Goal: Obtain resource: Download file/media

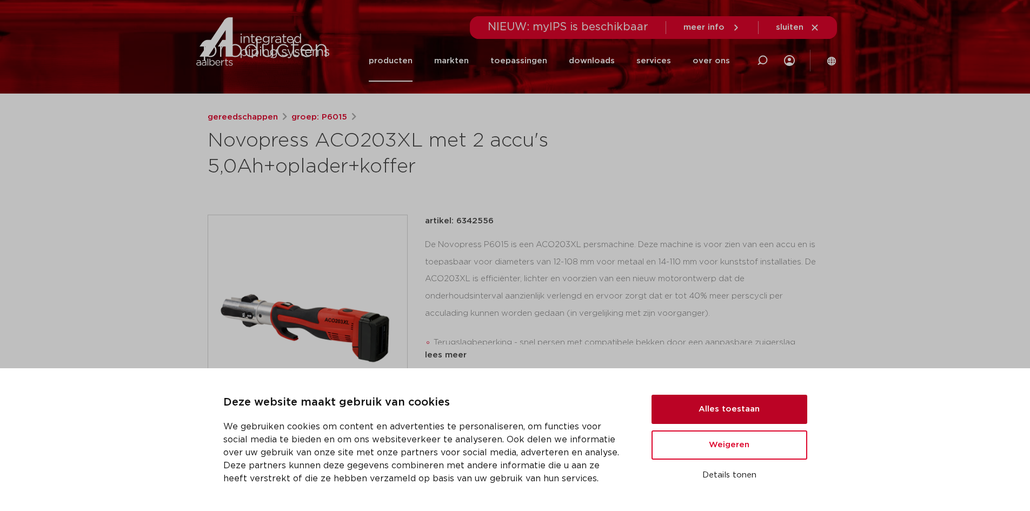
click at [685, 408] on button "Alles toestaan" at bounding box center [730, 409] width 156 height 29
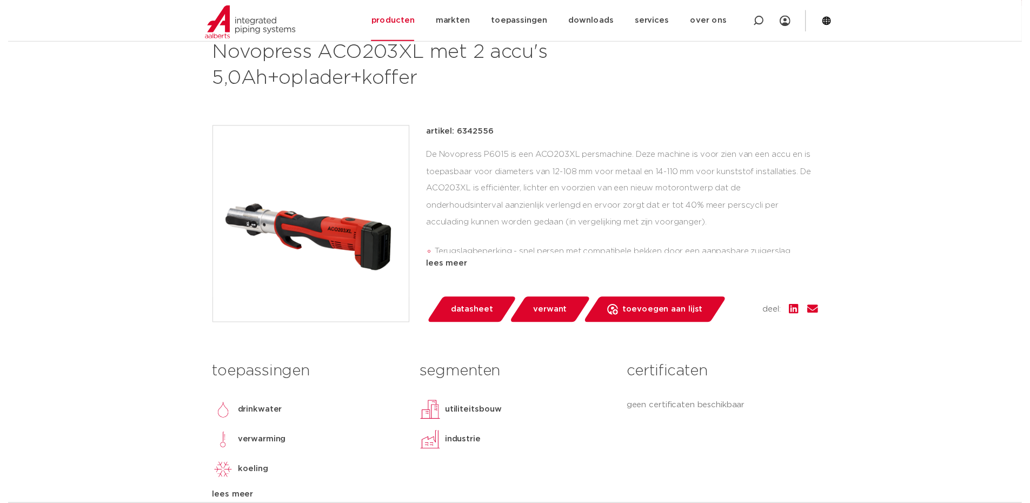
scroll to position [189, 0]
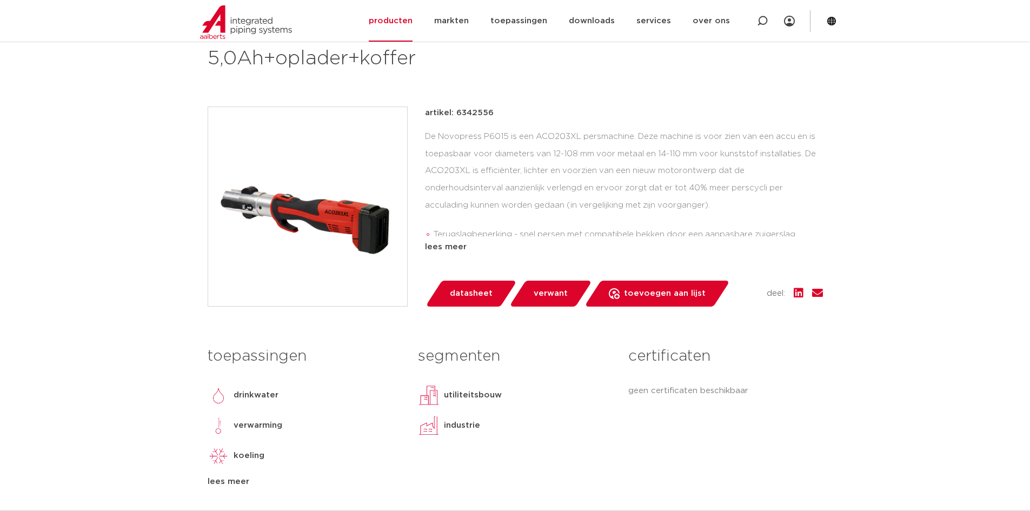
click at [470, 296] on span "datasheet" at bounding box center [471, 293] width 43 height 17
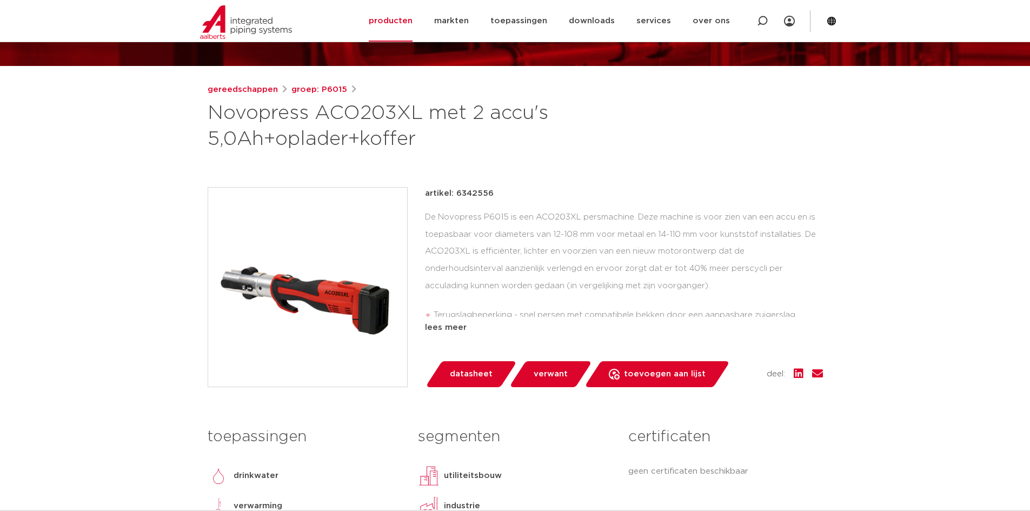
click at [287, 308] on img at bounding box center [307, 287] width 199 height 199
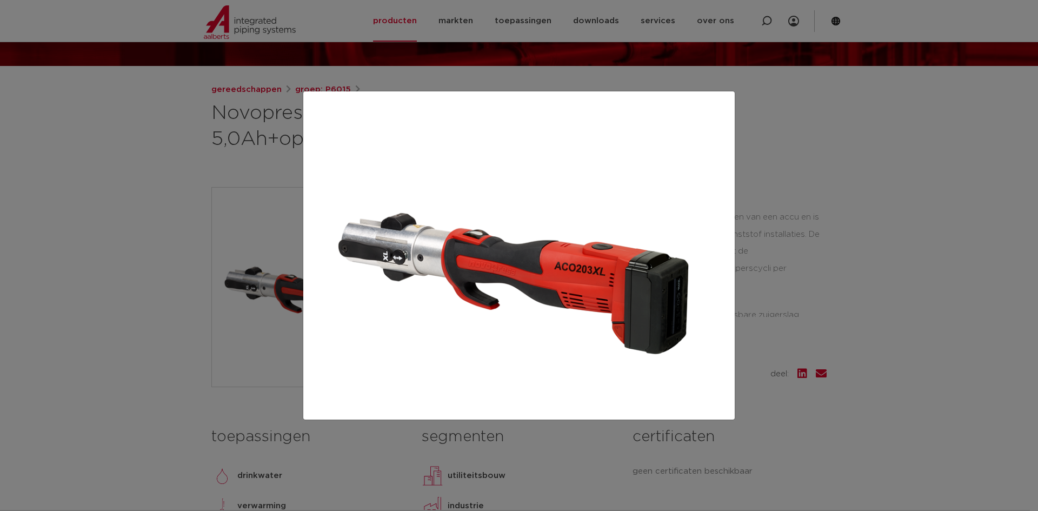
click at [1012, 294] on div at bounding box center [519, 255] width 1038 height 511
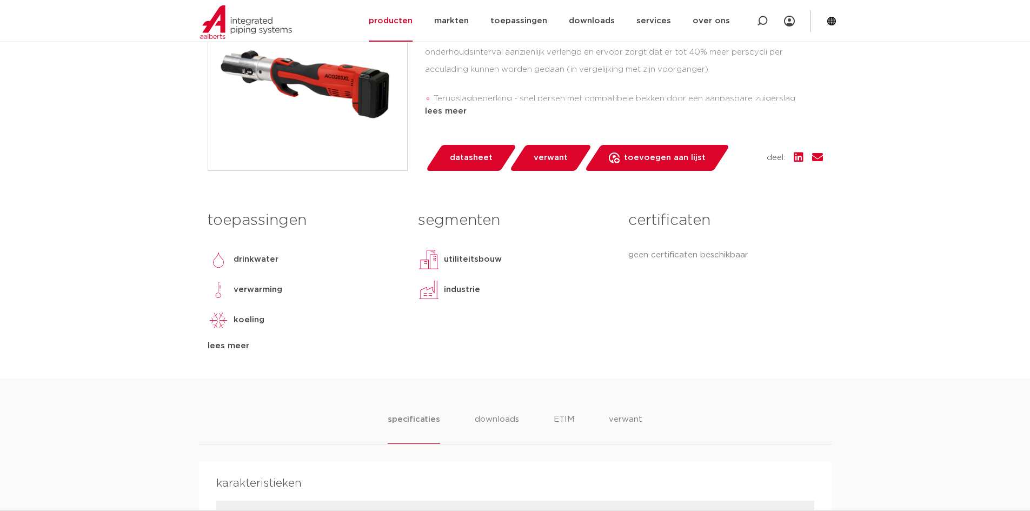
scroll to position [108, 0]
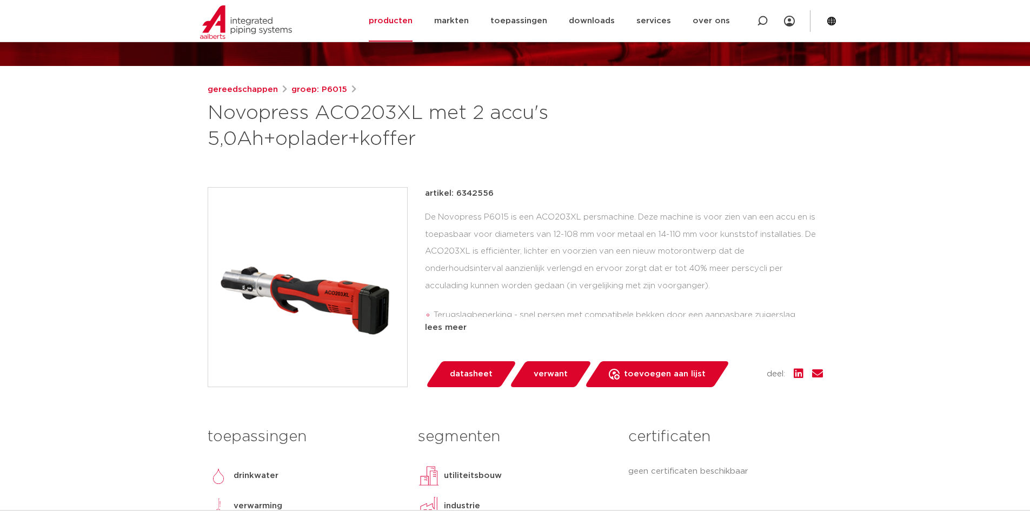
drag, startPoint x: 448, startPoint y: 206, endPoint x: 674, endPoint y: 214, distance: 226.2
click at [605, 202] on div "artikel: 6342556 De Novopress P6015 is een ACO203XL persmachine. Deze machine i…" at bounding box center [515, 287] width 615 height 200
click at [674, 214] on div "De Novopress P6015 is een ACO203XL persmachine. Deze machine is voor zien van e…" at bounding box center [624, 263] width 398 height 108
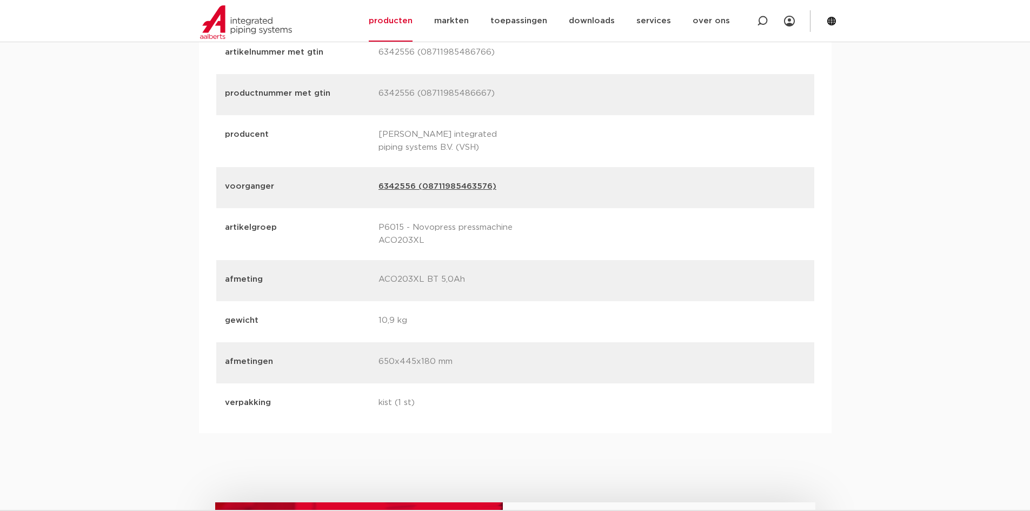
scroll to position [1323, 0]
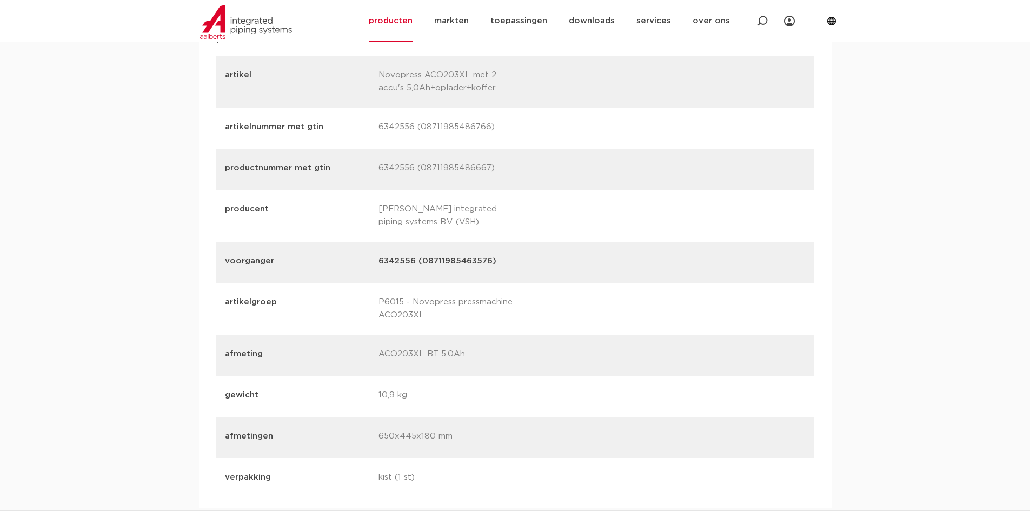
drag, startPoint x: 431, startPoint y: 485, endPoint x: 429, endPoint y: 435, distance: 49.8
click at [432, 480] on p "kist (1 st)" at bounding box center [451, 478] width 145 height 15
click at [429, 435] on p "650x445x180 mm" at bounding box center [451, 437] width 145 height 15
click at [420, 399] on p "10,9 kg" at bounding box center [451, 396] width 145 height 15
click at [439, 350] on p "ACO203XL BT 5,0Ah" at bounding box center [451, 355] width 145 height 15
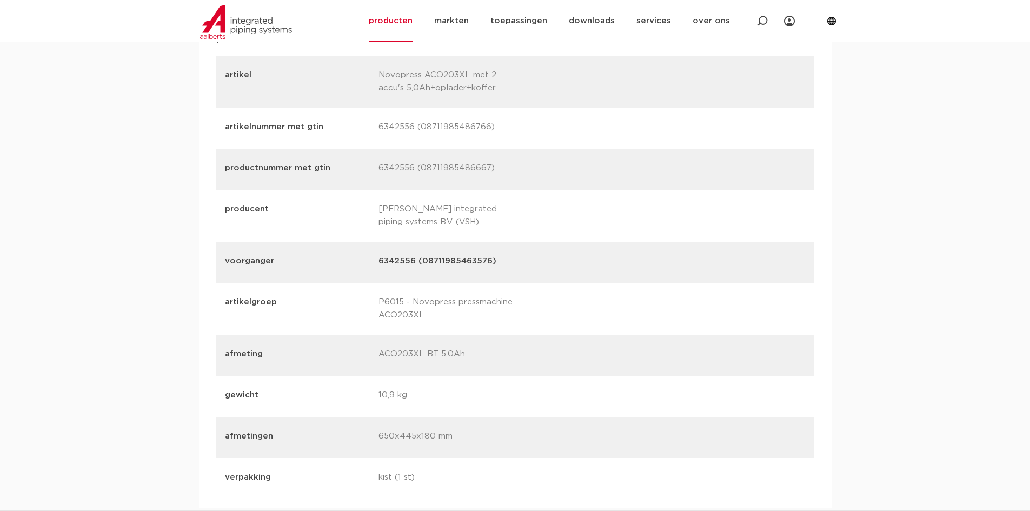
drag, startPoint x: 362, startPoint y: 352, endPoint x: 573, endPoint y: 370, distance: 212.2
click at [571, 370] on div "afmeting ACO203XL BT 5,0Ah" at bounding box center [515, 355] width 598 height 41
click at [581, 370] on div "afmeting ACO203XL BT 5,0Ah" at bounding box center [515, 355] width 598 height 41
click at [416, 310] on p "P6015 - Novopress pressmachine ACO203XL" at bounding box center [451, 309] width 145 height 26
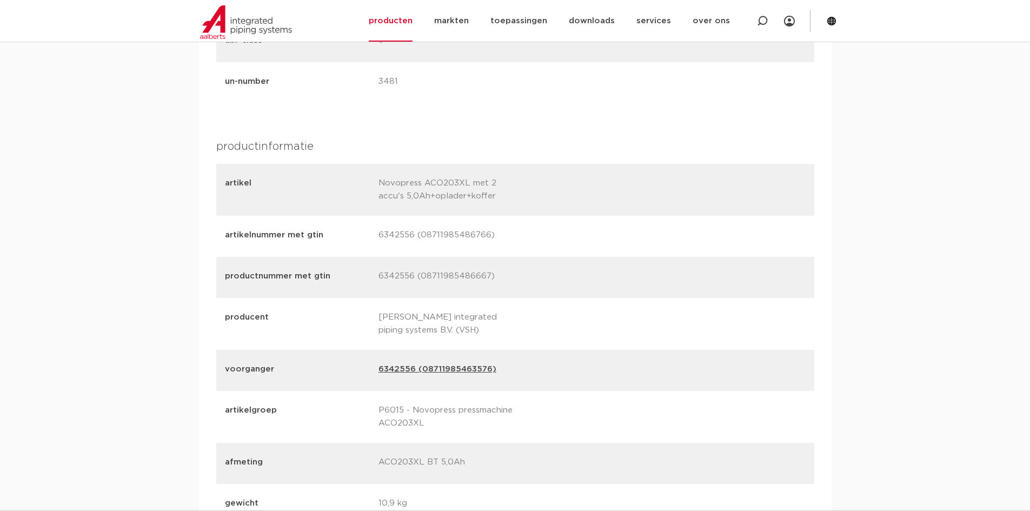
click at [416, 311] on p "[PERSON_NAME] integrated piping systems B.V. (VSH)" at bounding box center [451, 324] width 145 height 26
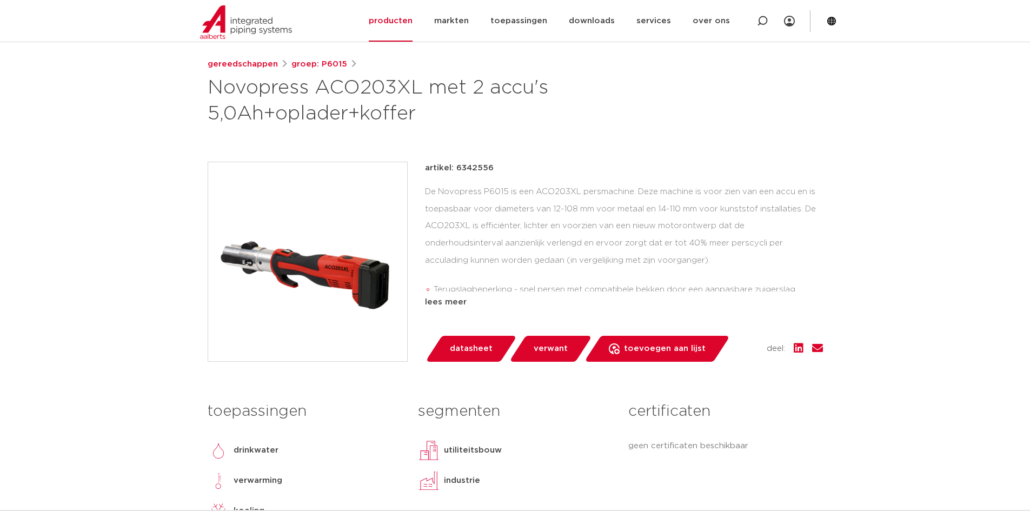
scroll to position [242, 0]
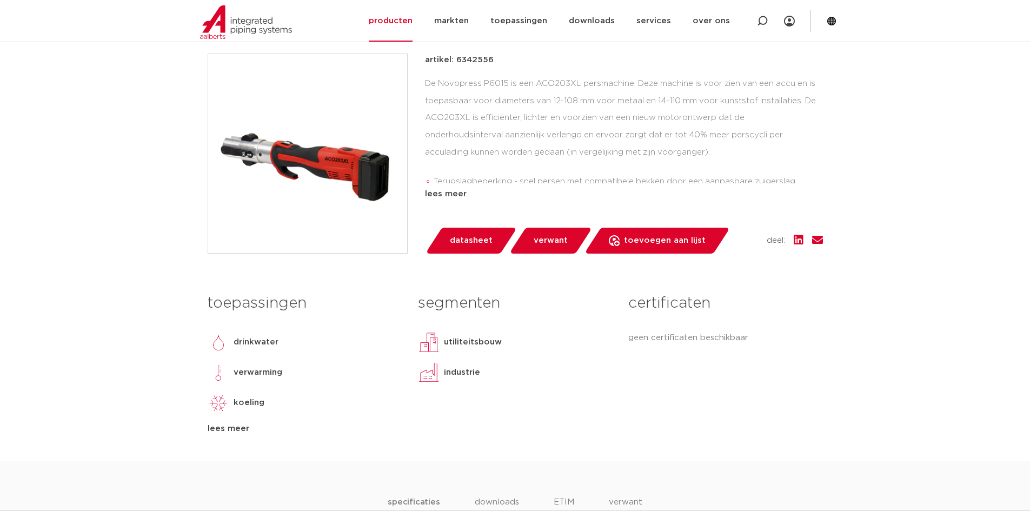
click at [222, 428] on div "lees meer" at bounding box center [305, 428] width 194 height 13
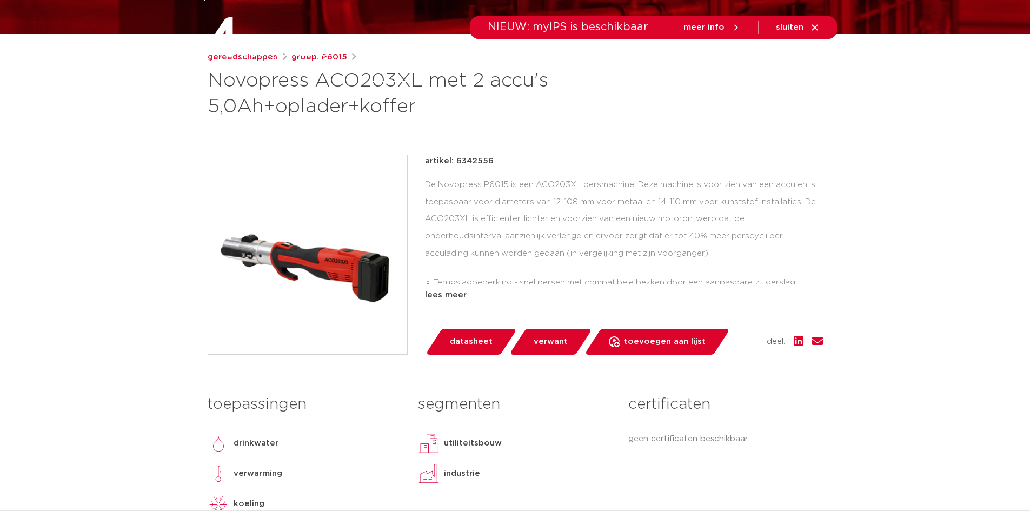
scroll to position [25, 0]
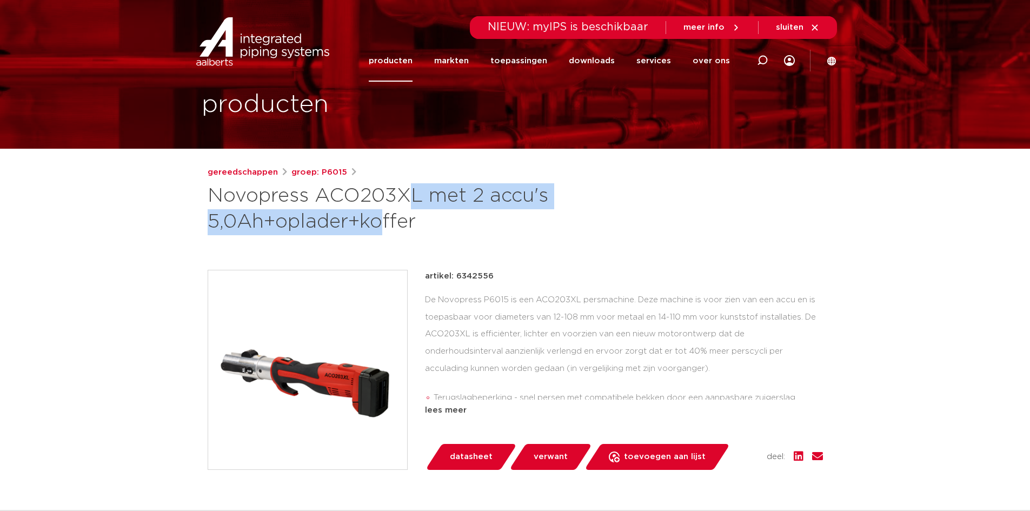
drag, startPoint x: 203, startPoint y: 192, endPoint x: 561, endPoint y: 206, distance: 358.3
click at [559, 206] on div "gereedschappen groep: P6015 Novopress ACO203XL met 2 accu's 5,0Ah+oplader+koffer" at bounding box center [515, 467] width 633 height 602
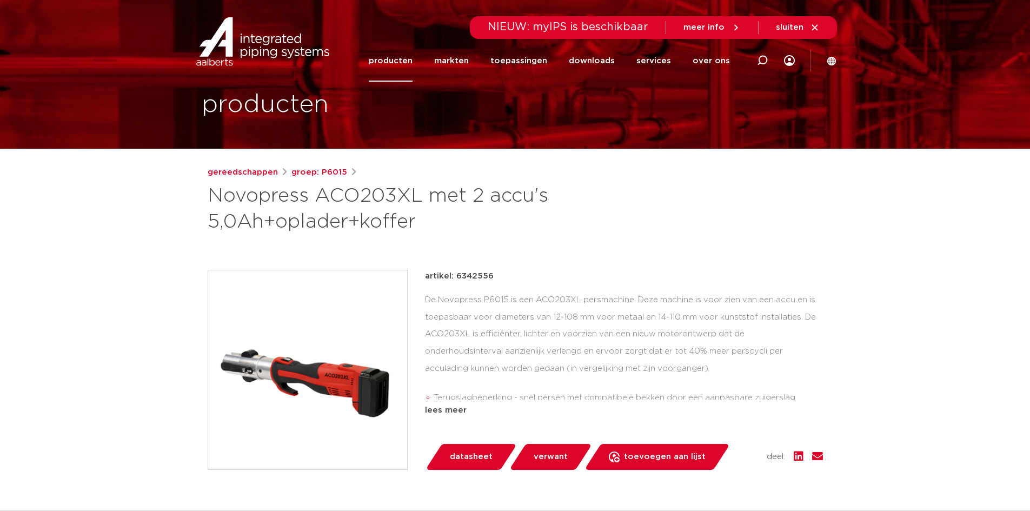
click at [625, 219] on div "gereedschappen groep: P6015 Novopress ACO203XL met 2 accu's 5,0Ah+oplader+koffer" at bounding box center [515, 200] width 615 height 69
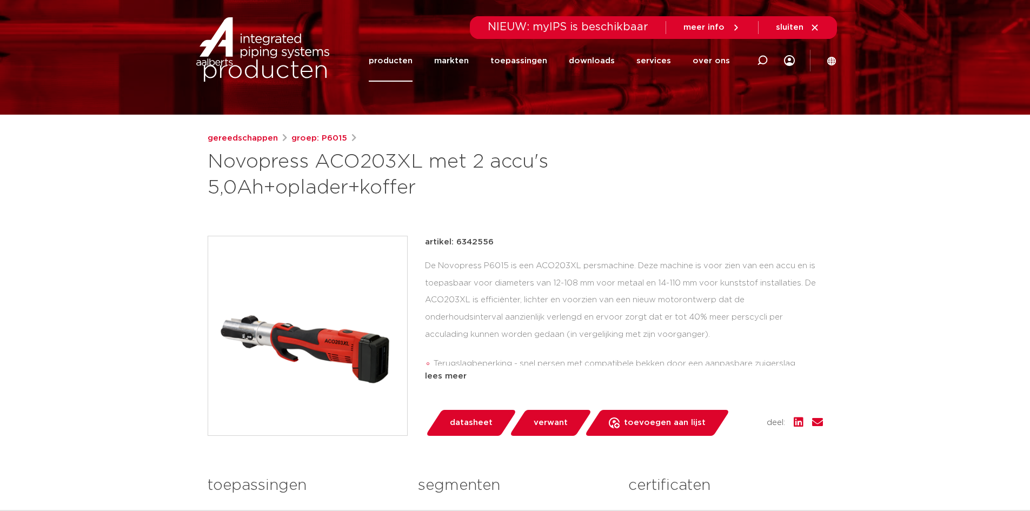
scroll to position [0, 0]
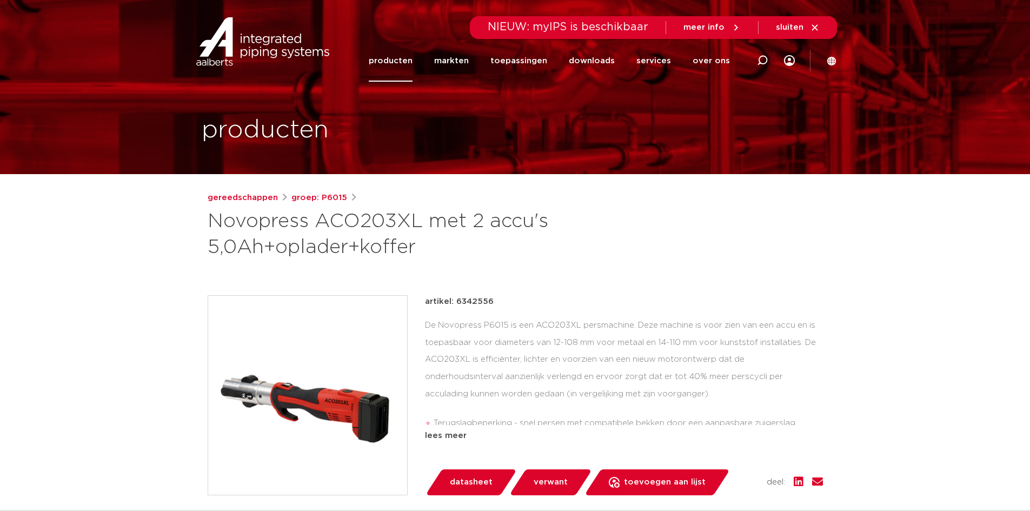
click at [746, 258] on div "gereedschappen groep: P6015 Novopress ACO203XL met 2 accu's 5,0Ah+oplader+koffer" at bounding box center [515, 492] width 633 height 602
click at [779, 275] on div "gereedschappen groep: P6015 Novopress ACO203XL met 2 accu's 5,0Ah+oplader+koffer" at bounding box center [515, 492] width 633 height 602
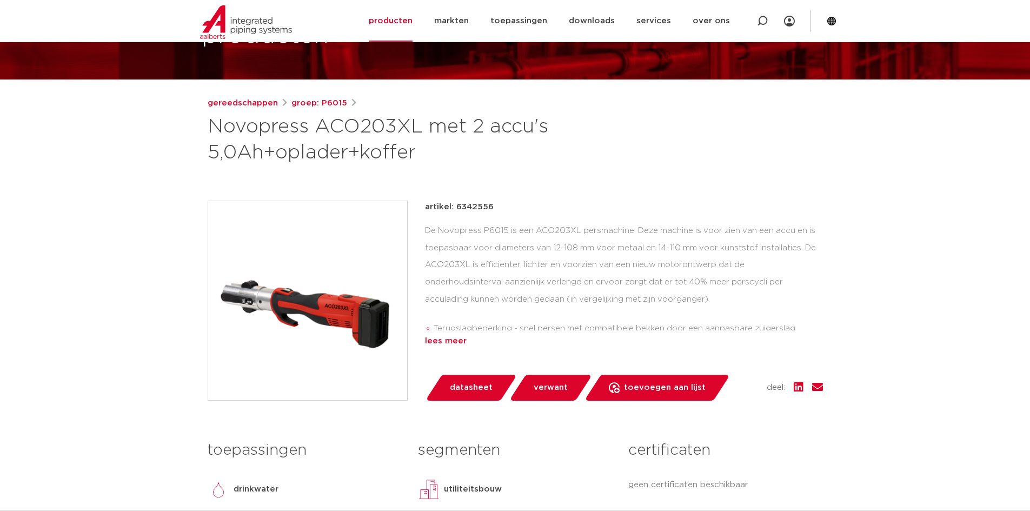
scroll to position [108, 0]
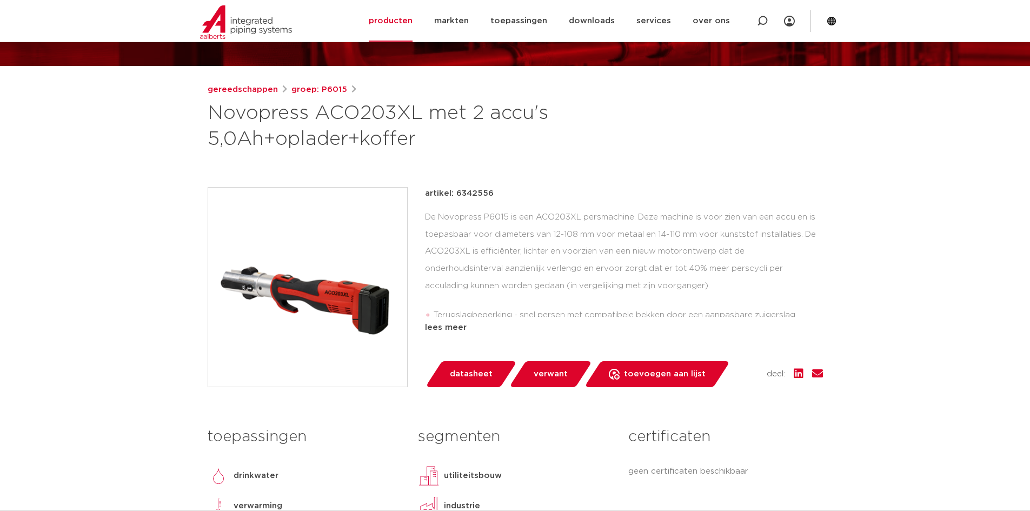
drag, startPoint x: 505, startPoint y: 238, endPoint x: 471, endPoint y: 213, distance: 42.1
click at [503, 237] on div "De Novopress P6015 is een ACO203XL persmachine. Deze machine is voor zien van e…" at bounding box center [624, 263] width 398 height 108
click at [467, 185] on div "gereedschappen groep: P6015 Novopress ACO203XL met 2 accu's 5,0Ah+oplader+koffer" at bounding box center [515, 384] width 633 height 602
click at [447, 187] on p "artikel: 6342556" at bounding box center [459, 193] width 69 height 13
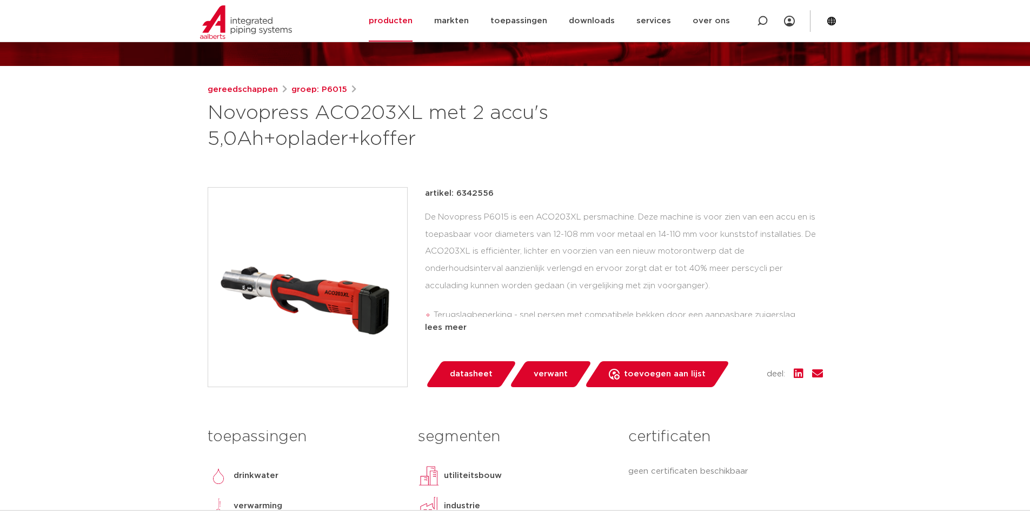
click at [352, 119] on h1 "Novopress ACO203XL met 2 accu's 5,0Ah+oplader+koffer" at bounding box center [411, 127] width 406 height 52
click at [353, 118] on h1 "Novopress ACO203XL met 2 accu's 5,0Ah+oplader+koffer" at bounding box center [411, 127] width 406 height 52
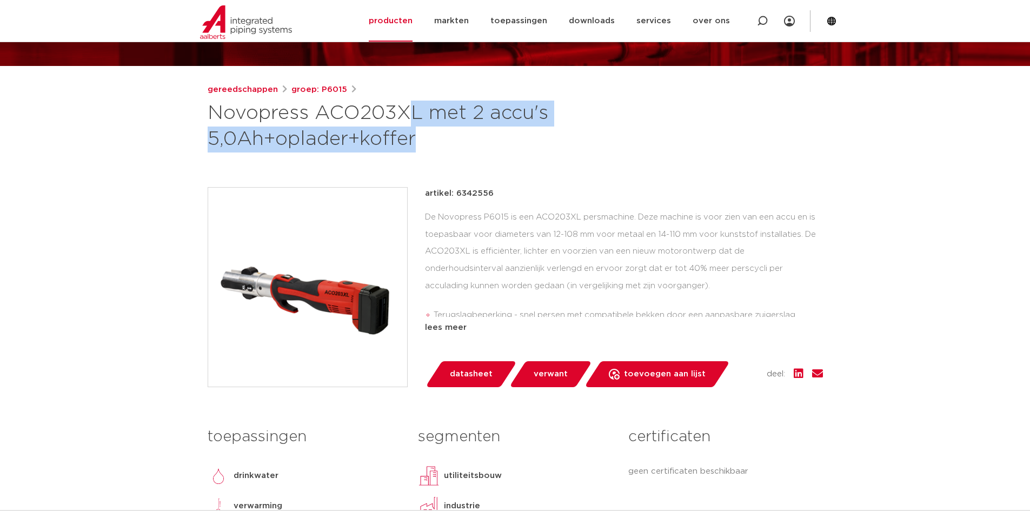
click at [353, 118] on h1 "Novopress ACO203XL met 2 accu's 5,0Ah+oplader+koffer" at bounding box center [411, 127] width 406 height 52
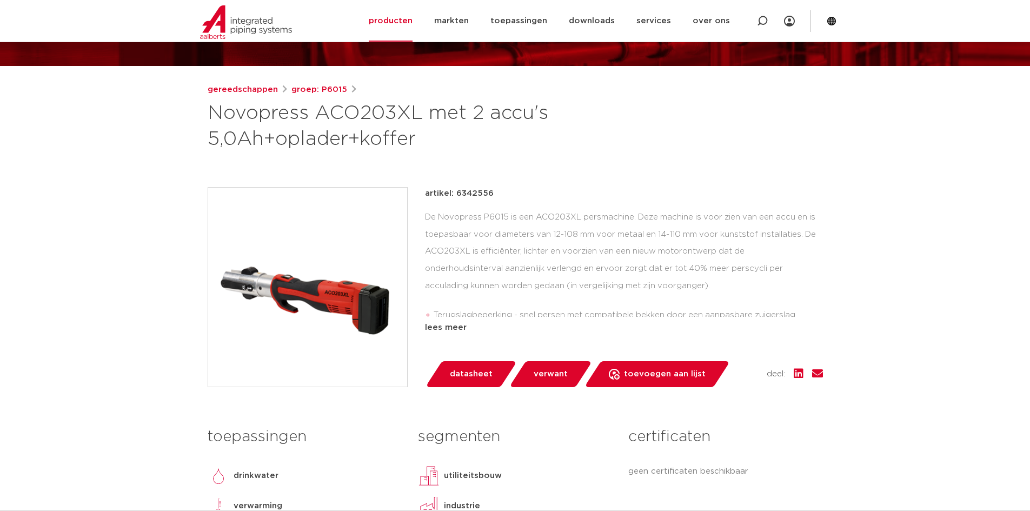
click at [504, 215] on div "De Novopress P6015 is een ACO203XL persmachine. Deze machine is voor zien van e…" at bounding box center [624, 263] width 398 height 108
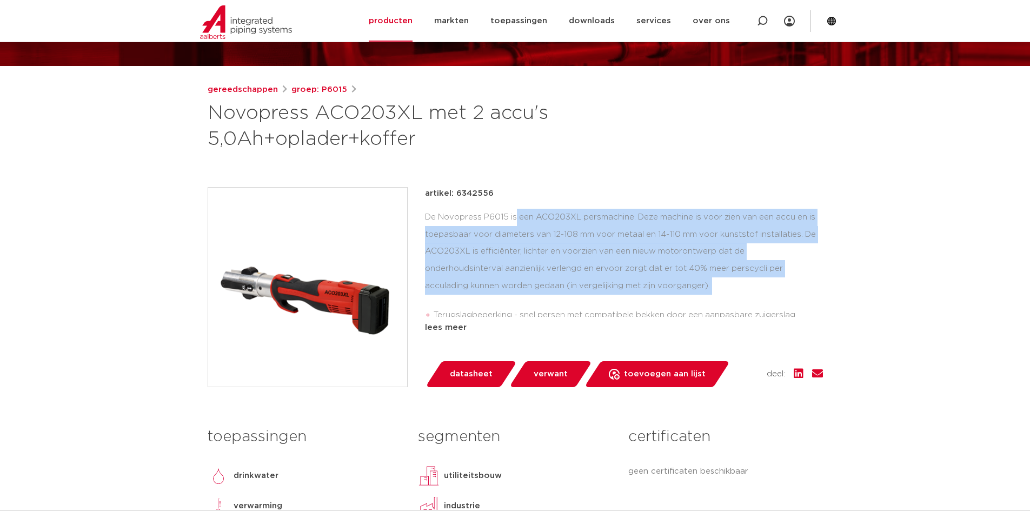
click at [504, 215] on div "De Novopress P6015 is een ACO203XL persmachine. Deze machine is voor zien van e…" at bounding box center [624, 263] width 398 height 108
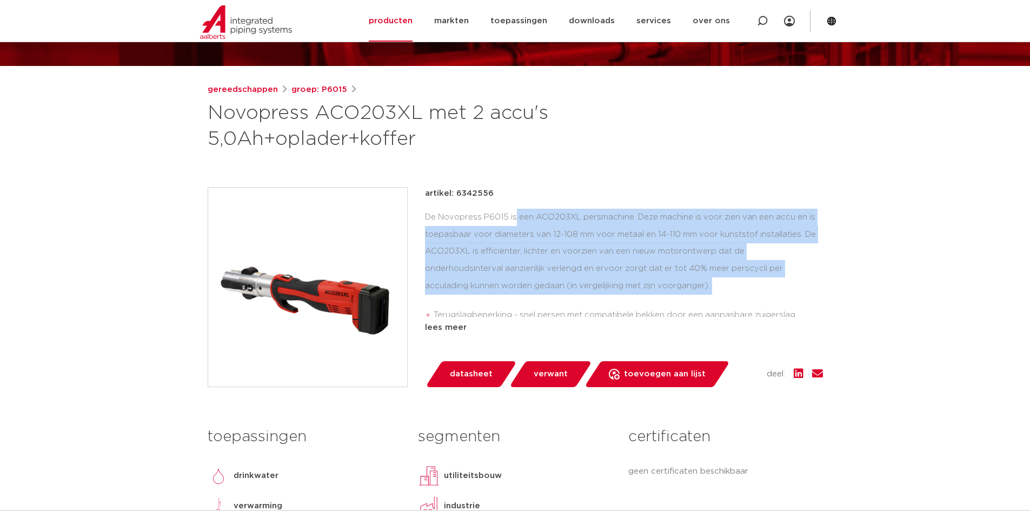
click at [504, 215] on div "De Novopress P6015 is een ACO203XL persmachine. Deze machine is voor zien van e…" at bounding box center [624, 263] width 398 height 108
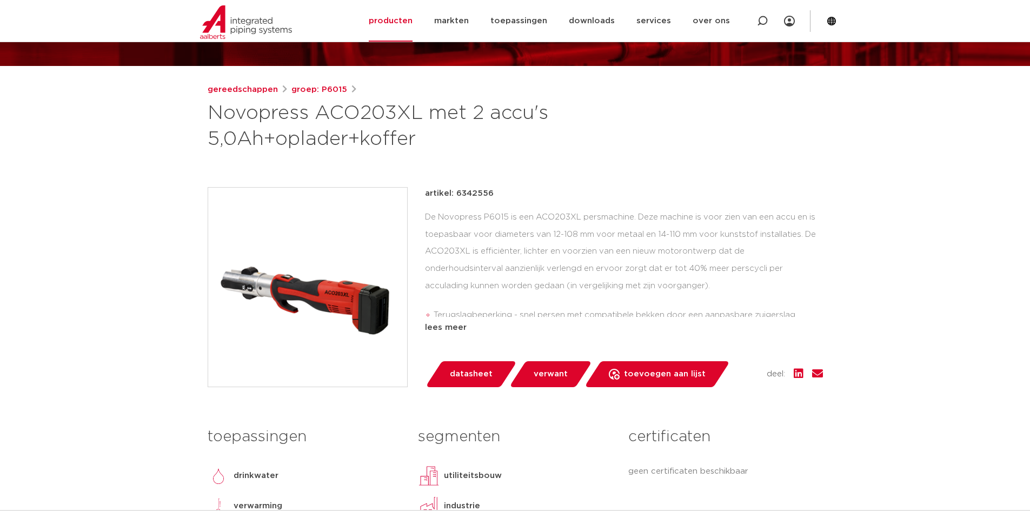
click at [681, 193] on div "artikel: 6342556" at bounding box center [624, 193] width 398 height 13
click at [685, 248] on div "De Novopress P6015 is een ACO203XL persmachine. Deze machine is voor zien van e…" at bounding box center [624, 263] width 398 height 108
